Goal: Navigation & Orientation: Find specific page/section

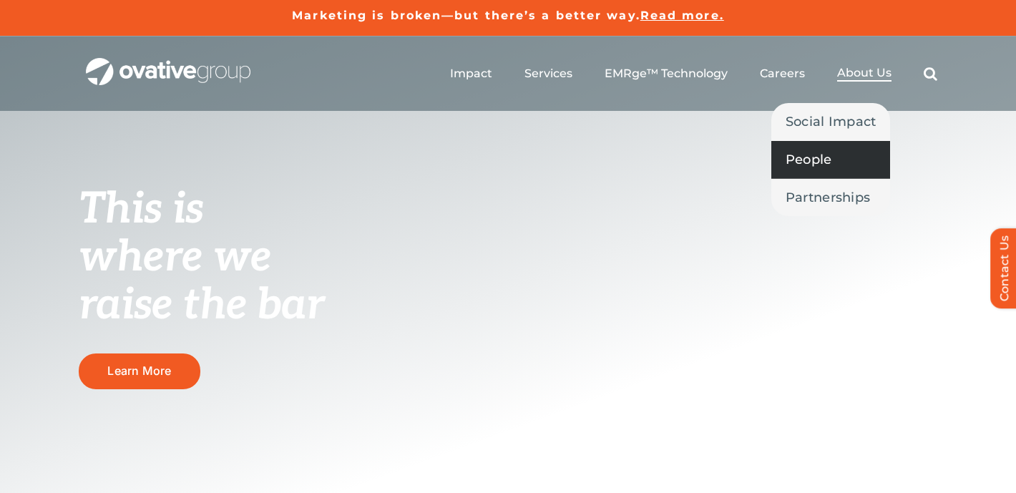
click at [808, 157] on span "People" at bounding box center [808, 159] width 46 height 20
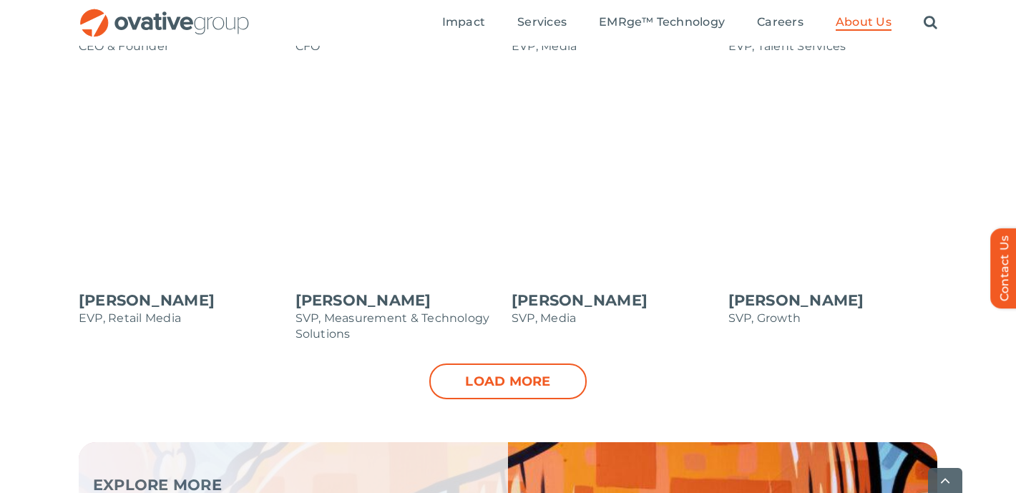
scroll to position [1513, 0]
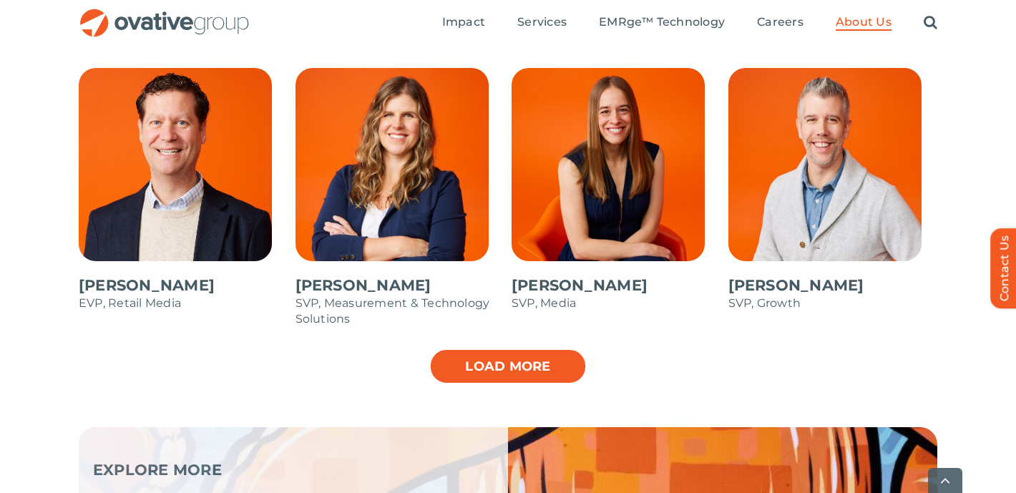
click at [487, 368] on link "Load more" at bounding box center [507, 366] width 157 height 36
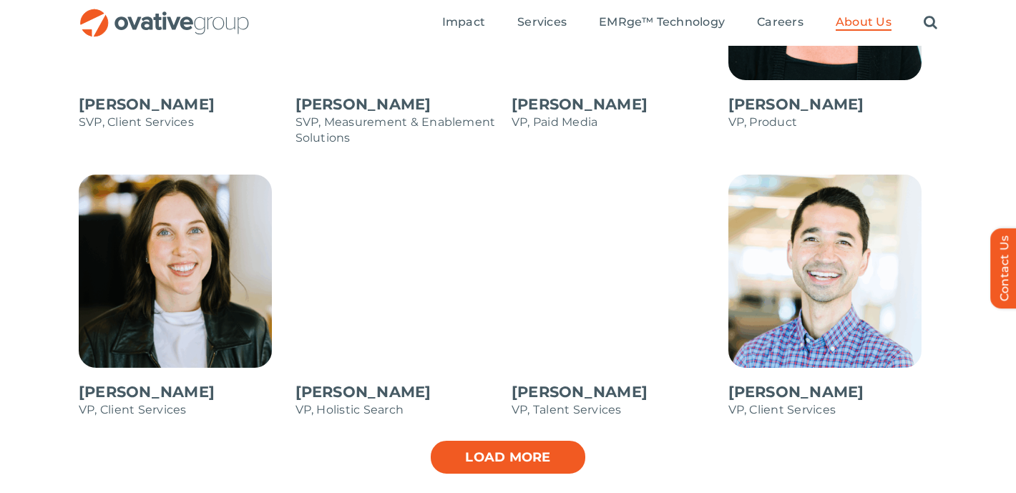
scroll to position [1981, 0]
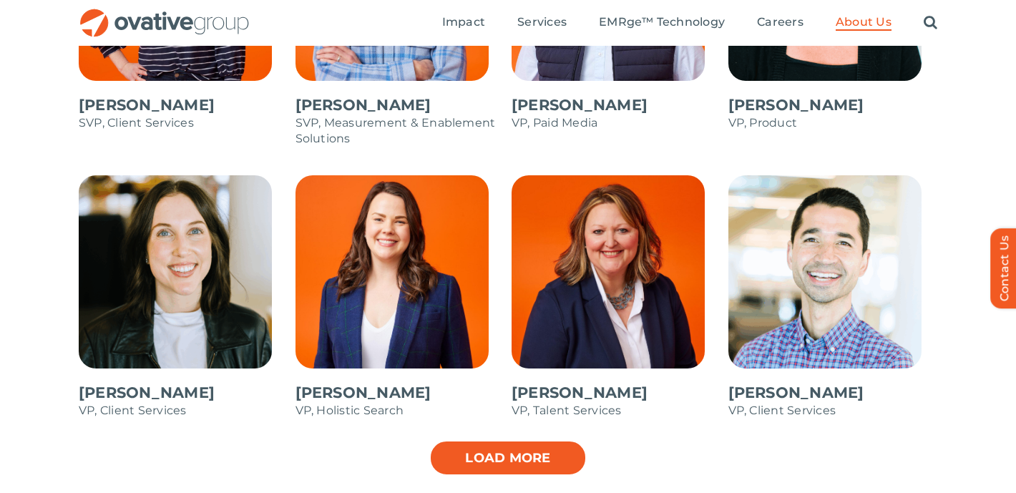
click at [530, 460] on link "Load more" at bounding box center [507, 458] width 157 height 36
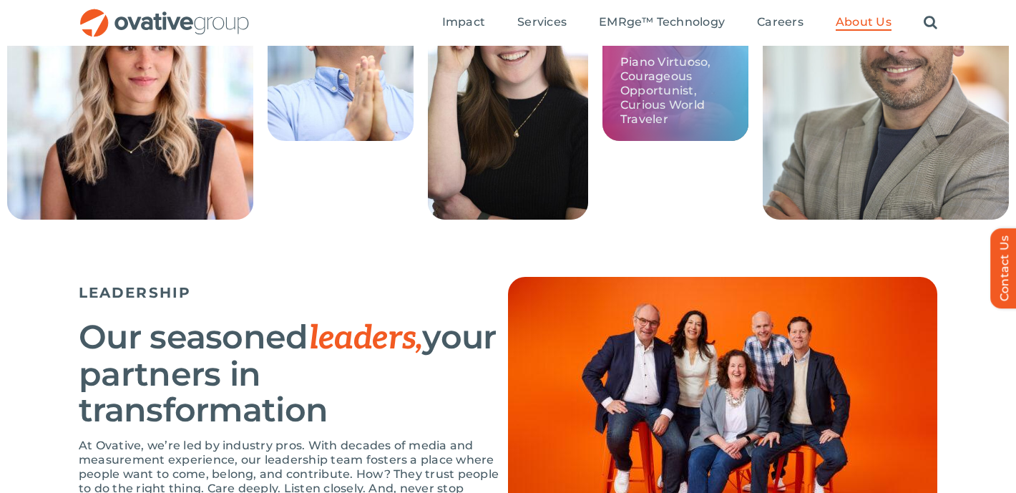
scroll to position [637, 0]
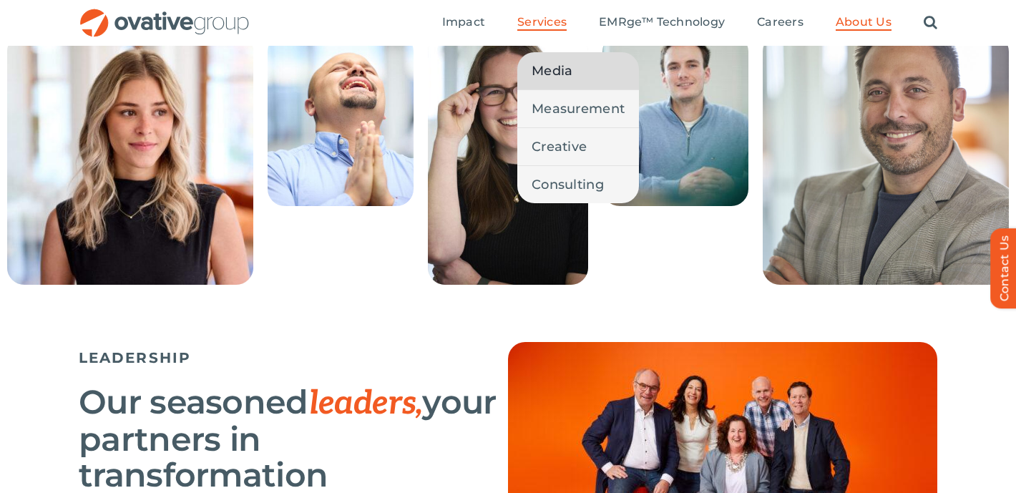
click at [560, 64] on span "Media" at bounding box center [551, 71] width 41 height 20
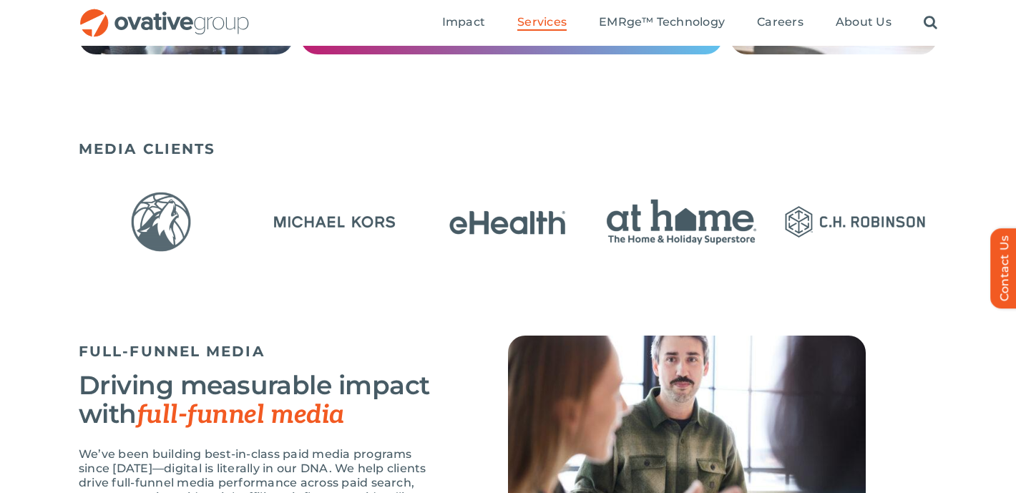
scroll to position [945, 0]
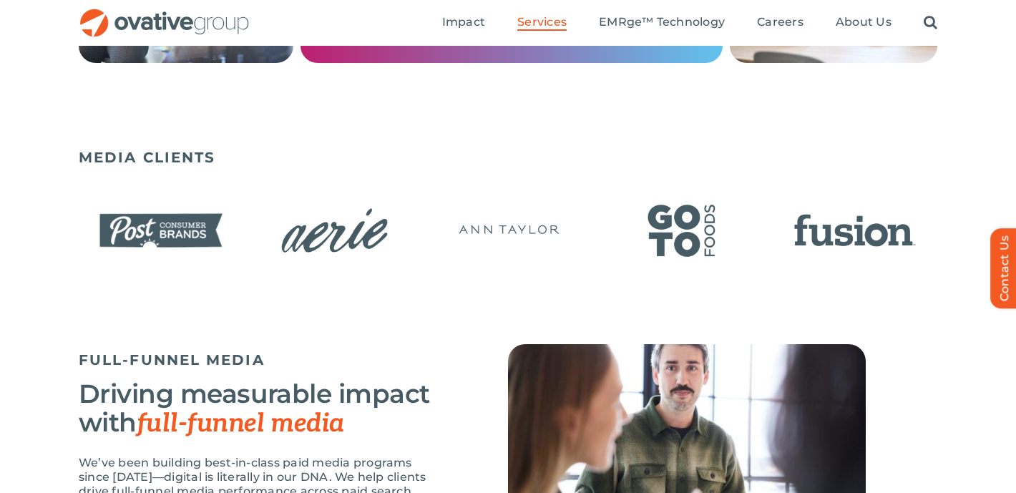
click at [573, 233] on img "18 / 23" at bounding box center [508, 230] width 165 height 67
click at [652, 223] on img "19 / 23" at bounding box center [681, 230] width 165 height 67
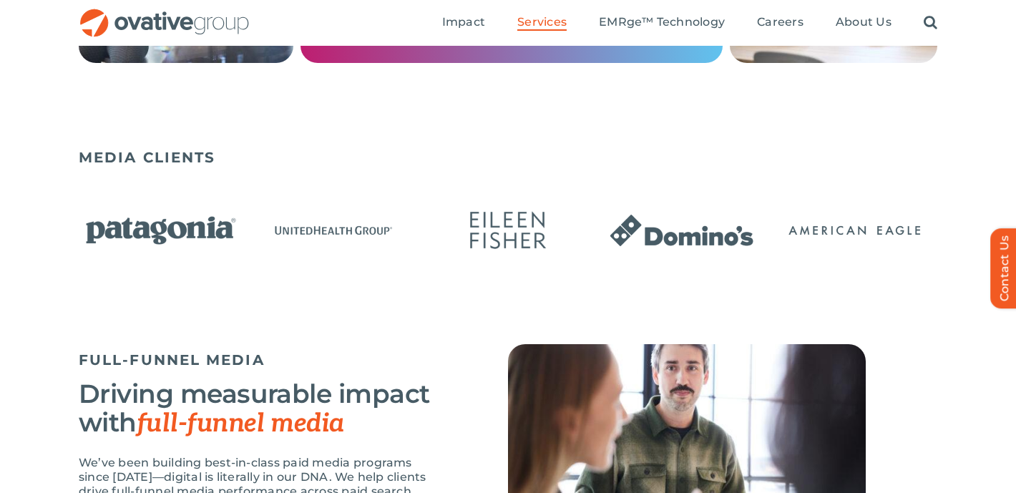
click at [668, 238] on img "1 / 23" at bounding box center [681, 230] width 165 height 67
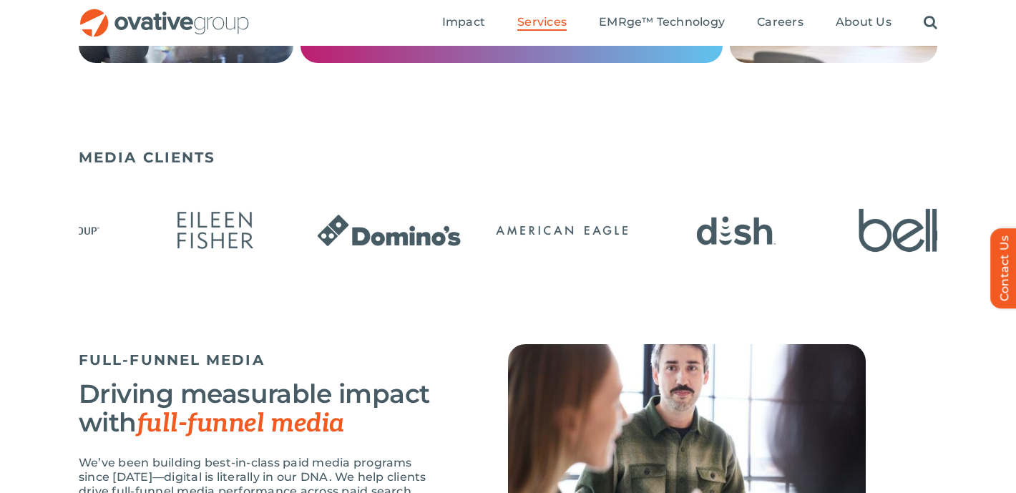
click at [325, 255] on img "1 / 23" at bounding box center [389, 230] width 165 height 67
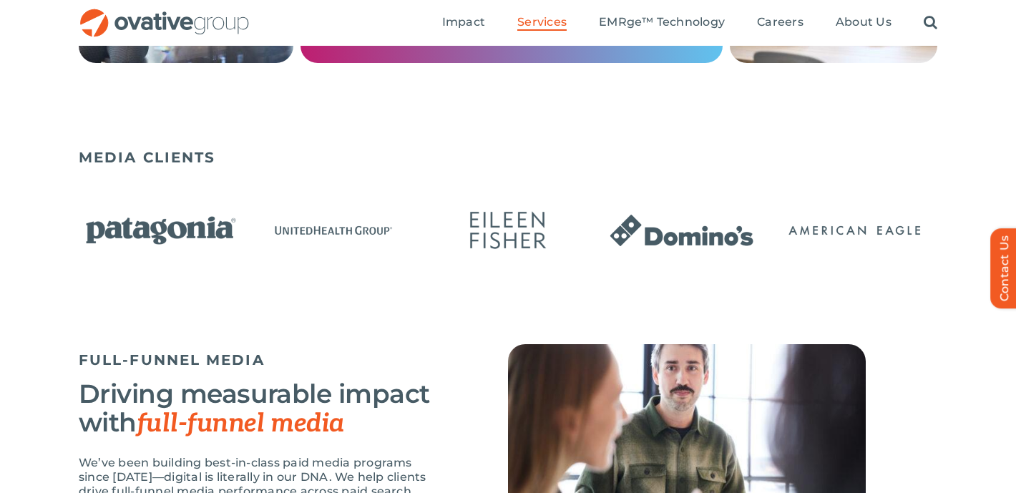
click at [426, 241] on img "23 / 23" at bounding box center [508, 230] width 165 height 67
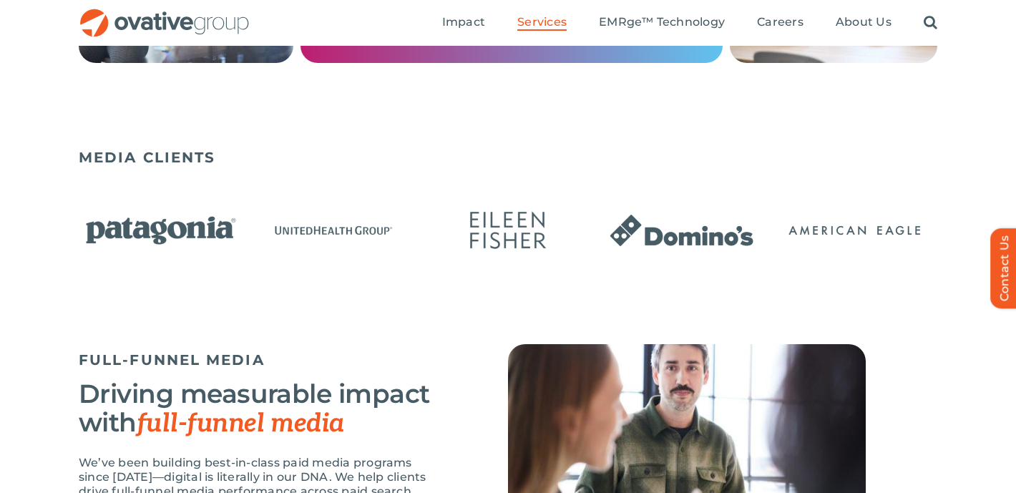
click at [417, 264] on div "22 / 23" at bounding box center [334, 232] width 165 height 70
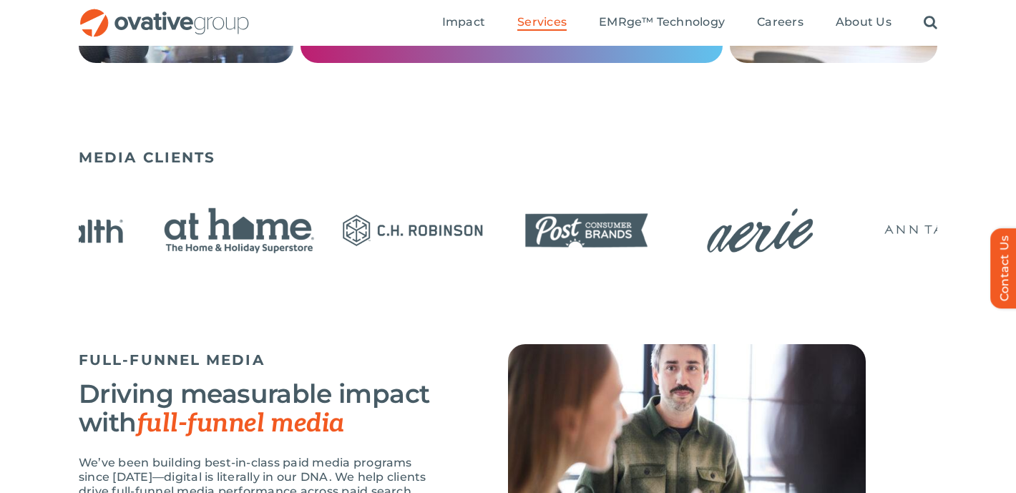
click at [679, 274] on div "MEDIA CLIENTS" at bounding box center [508, 222] width 858 height 160
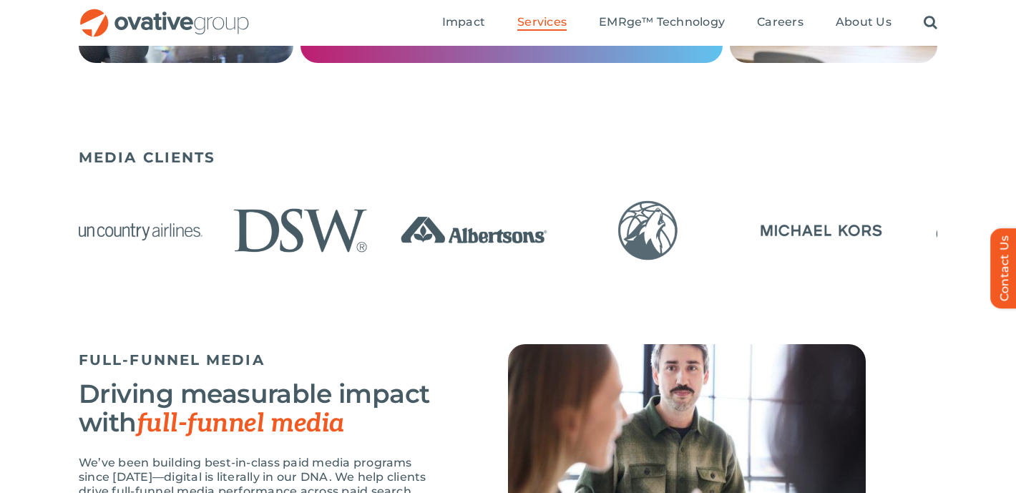
click at [961, 265] on div "MEDIA CLIENTS" at bounding box center [508, 243] width 1016 height 202
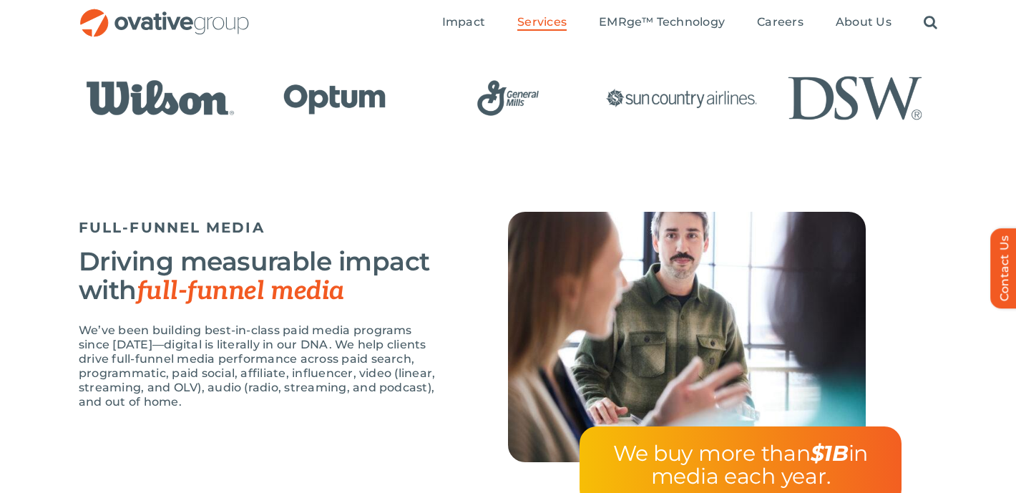
scroll to position [1076, 0]
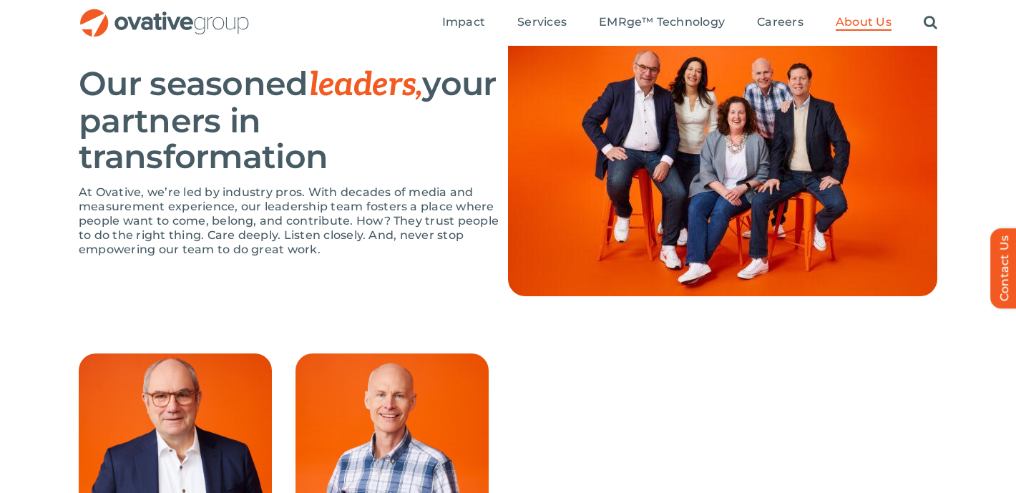
scroll to position [946, 0]
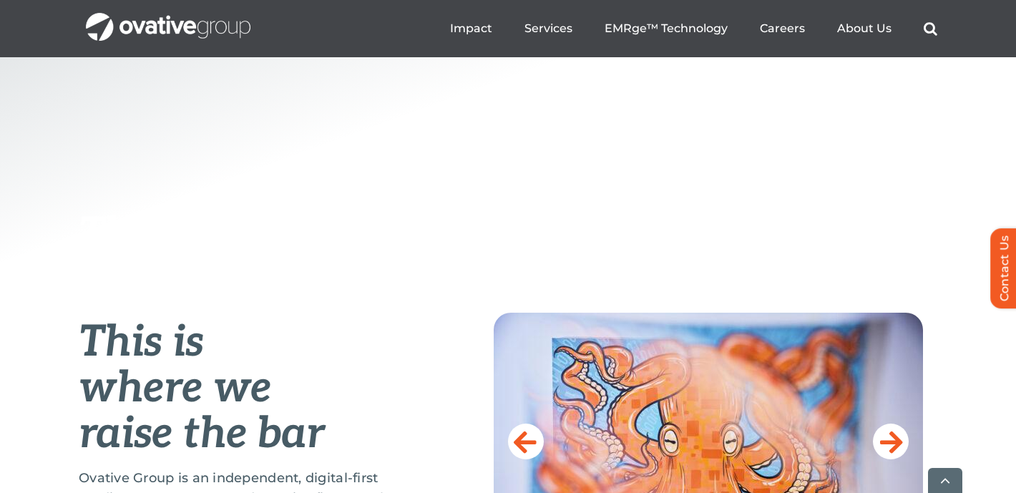
scroll to position [415, 0]
